Goal: Task Accomplishment & Management: Use online tool/utility

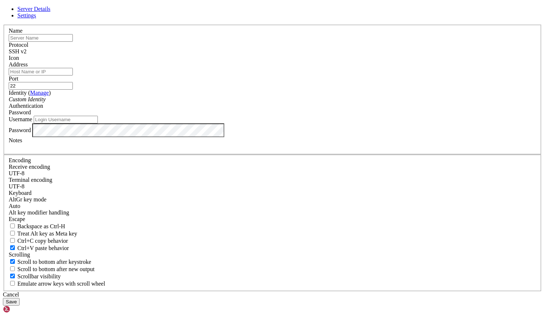
click at [73, 42] on input "text" at bounding box center [41, 38] width 64 height 8
type input "Yaita Live Server"
click at [73, 75] on input "Address" at bounding box center [41, 72] width 64 height 8
paste input "[TECHNICAL_ID]"
type input "[TECHNICAL_ID]"
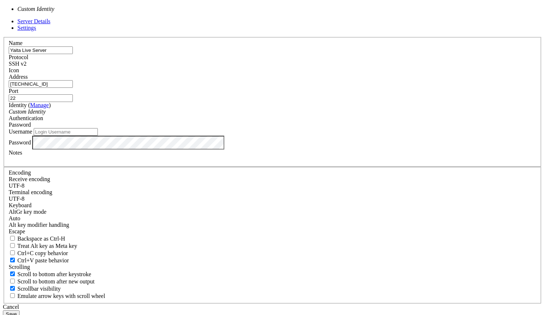
click at [46, 115] on span at bounding box center [46, 111] width 0 height 6
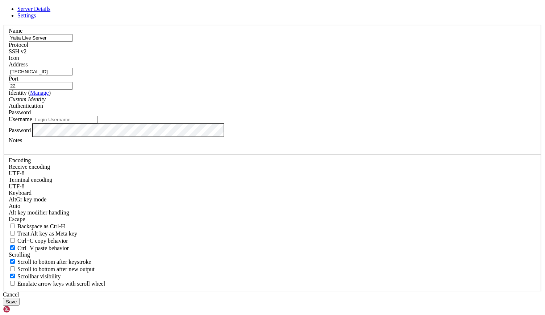
click at [251, 103] on div "Custom Identity" at bounding box center [273, 99] width 528 height 7
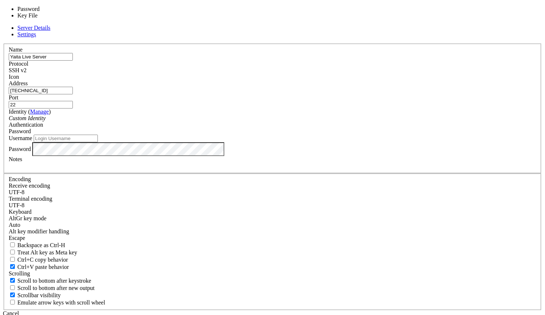
click at [329, 135] on div "Password" at bounding box center [273, 131] width 528 height 7
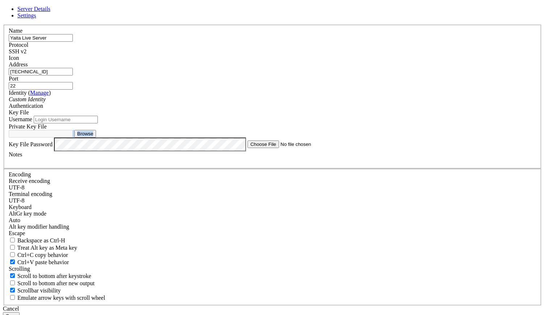
drag, startPoint x: 350, startPoint y: 175, endPoint x: 354, endPoint y: 188, distance: 13.9
click at [354, 137] on div "Private Key File Browse" at bounding box center [273, 130] width 528 height 14
click at [96, 137] on button "Browse" at bounding box center [85, 134] width 22 height 8
type input "yaita-live.pem"
click at [20, 312] on button "Save" at bounding box center [11, 316] width 17 height 8
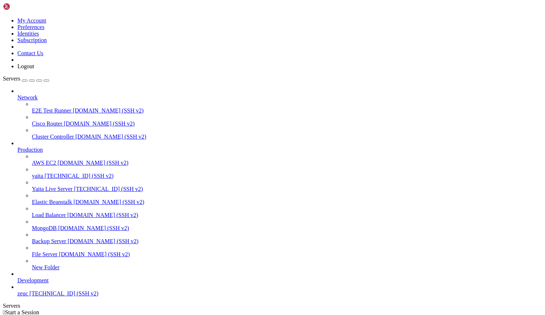
click at [49, 186] on span "Yaita Live Server" at bounding box center [52, 189] width 41 height 6
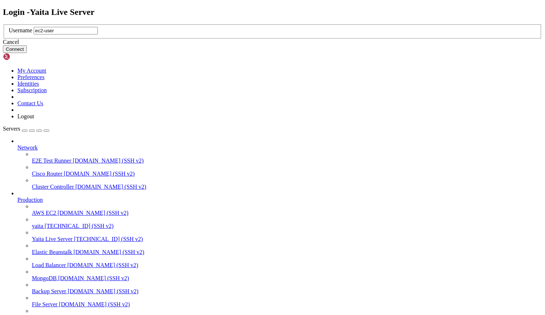
type input "ec2-user"
click at [27, 53] on button "Connect" at bounding box center [15, 49] width 24 height 8
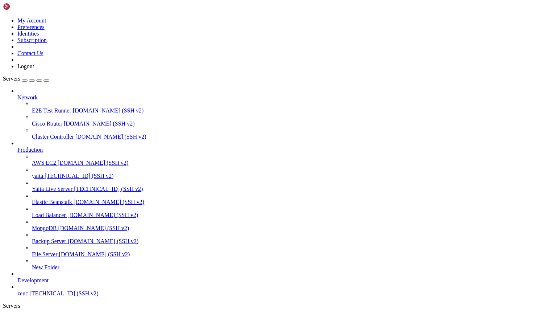
drag, startPoint x: 123, startPoint y: 571, endPoint x: 99, endPoint y: 579, distance: 25.5
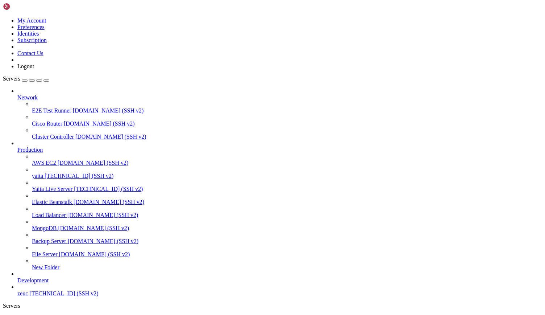
drag, startPoint x: 202, startPoint y: 563, endPoint x: 152, endPoint y: 539, distance: 56.3
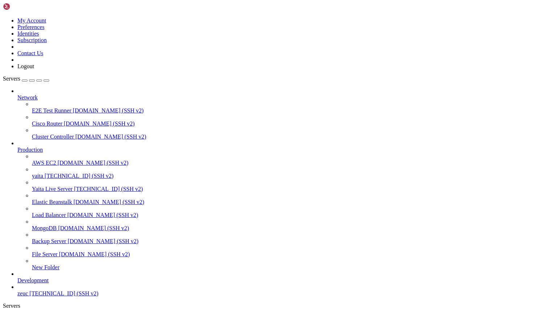
drag, startPoint x: 61, startPoint y: 553, endPoint x: 25, endPoint y: 591, distance: 52.3
